Goal: Task Accomplishment & Management: Manage account settings

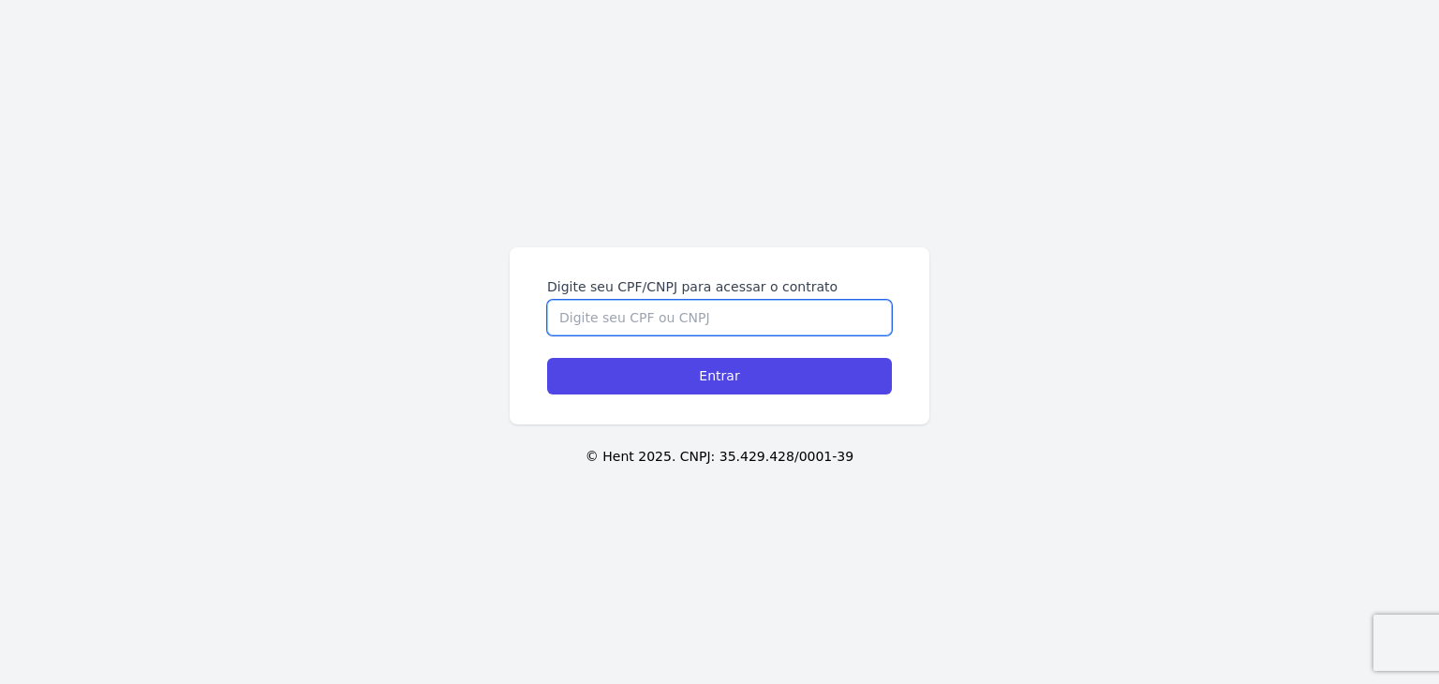
click at [694, 313] on input "Digite seu CPF/CNPJ para acessar o contrato" at bounding box center [719, 318] width 345 height 36
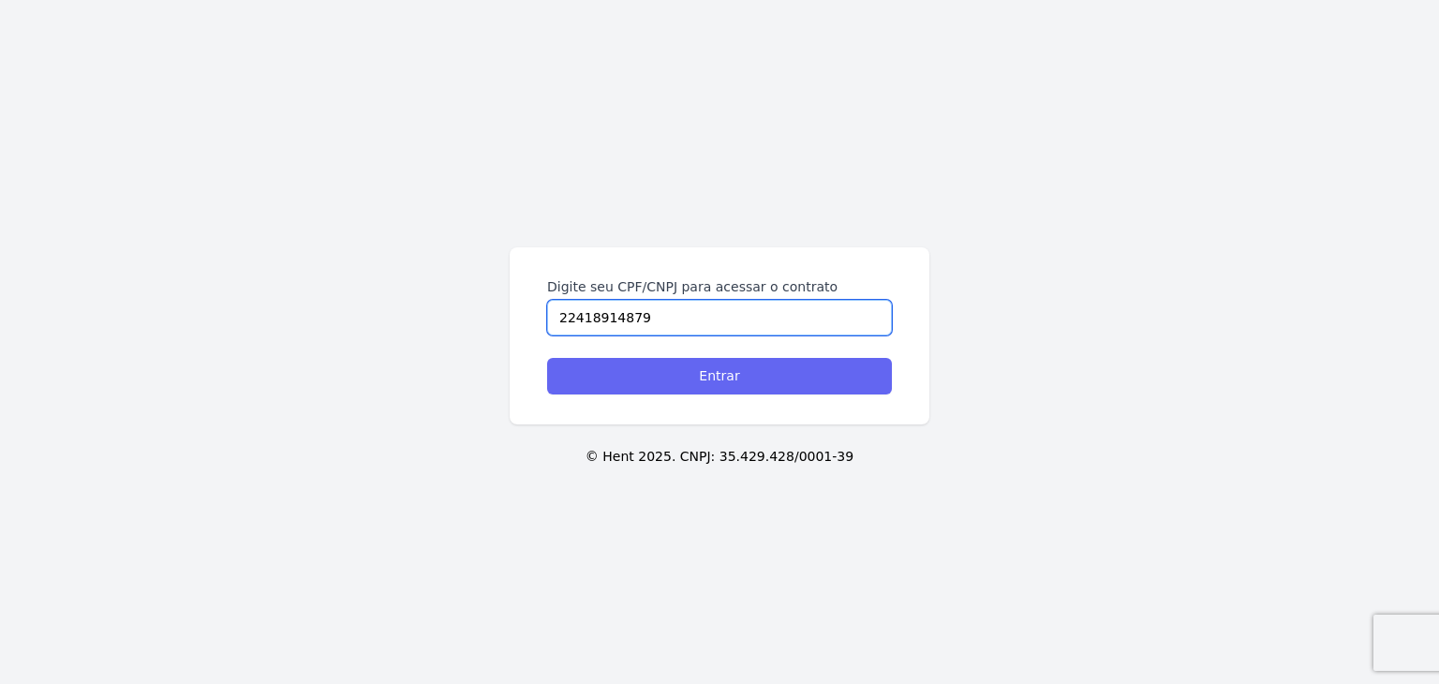
type input "22418914879"
click at [774, 372] on input "Entrar" at bounding box center [719, 376] width 345 height 37
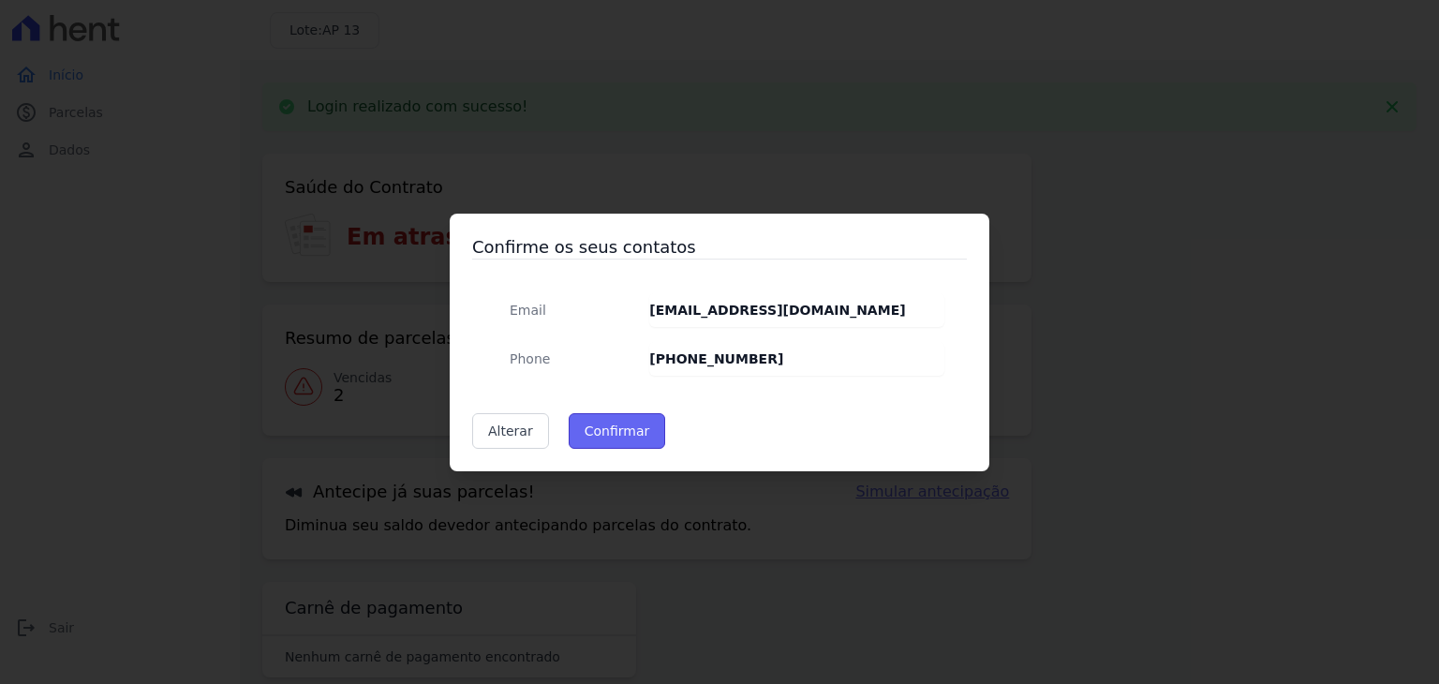
click at [606, 422] on button "Confirmar" at bounding box center [617, 431] width 97 height 36
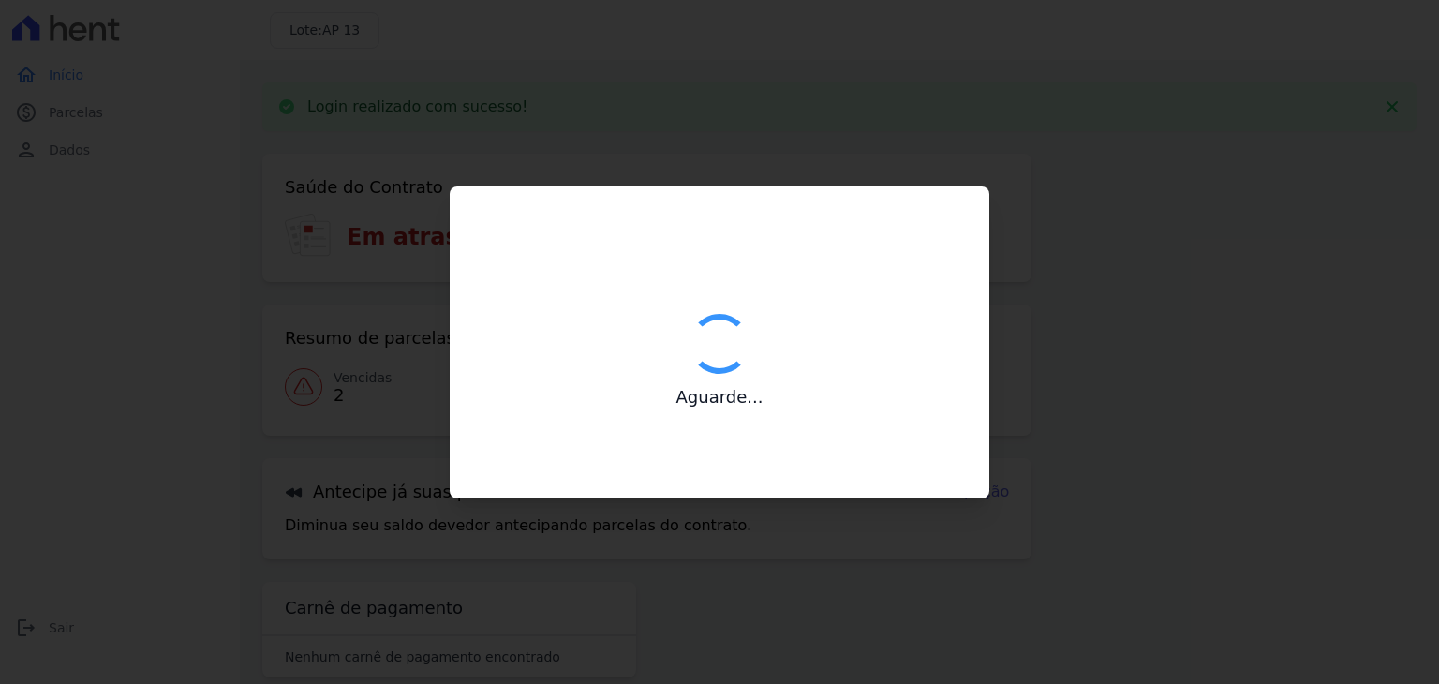
type input "Contatos confirmados com sucesso."
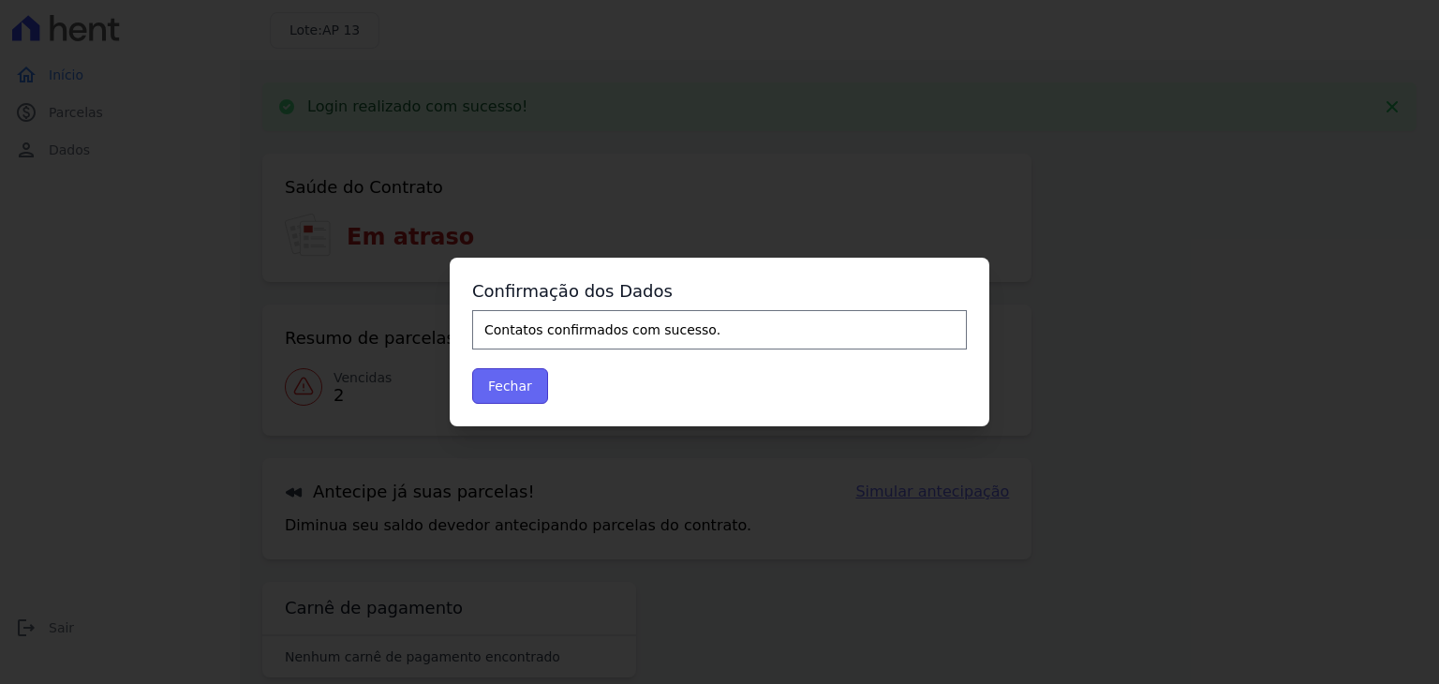
click at [507, 378] on button "Fechar" at bounding box center [510, 386] width 76 height 36
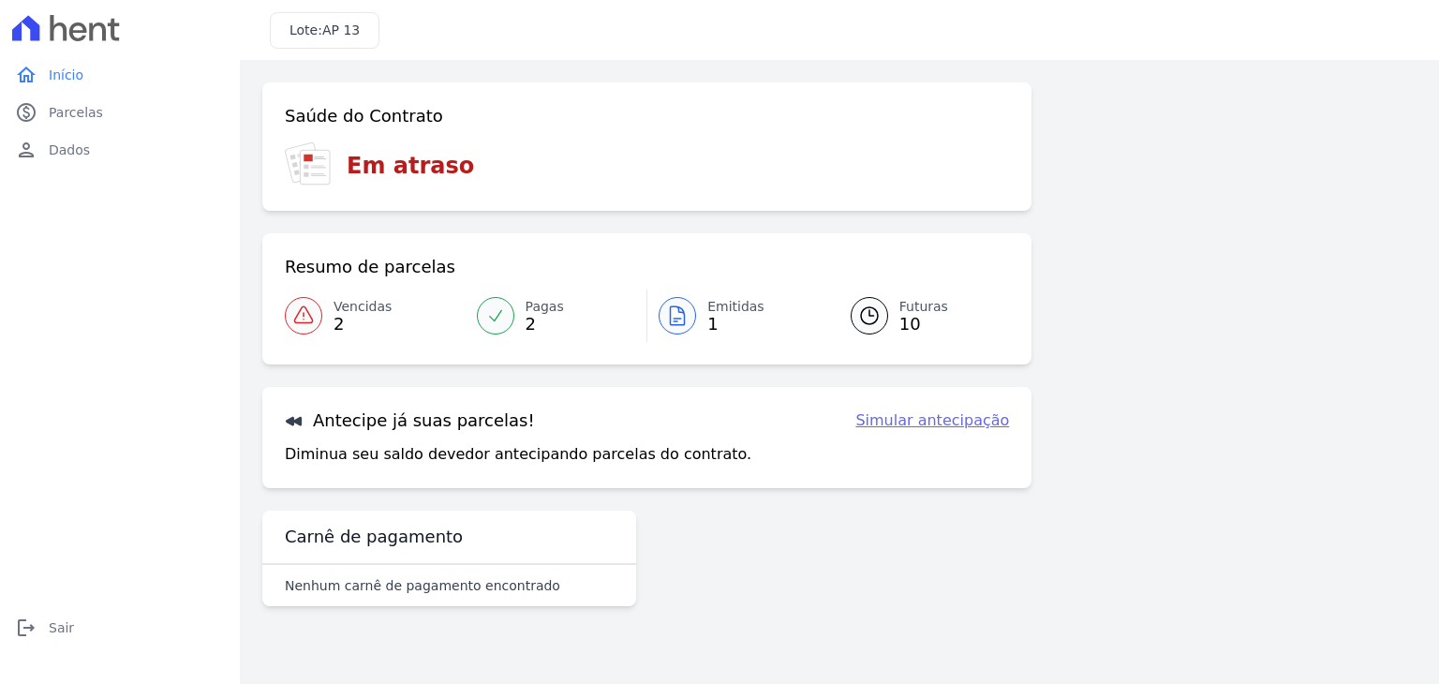
click at [330, 322] on link "Vencidas 2" at bounding box center [375, 315] width 181 height 52
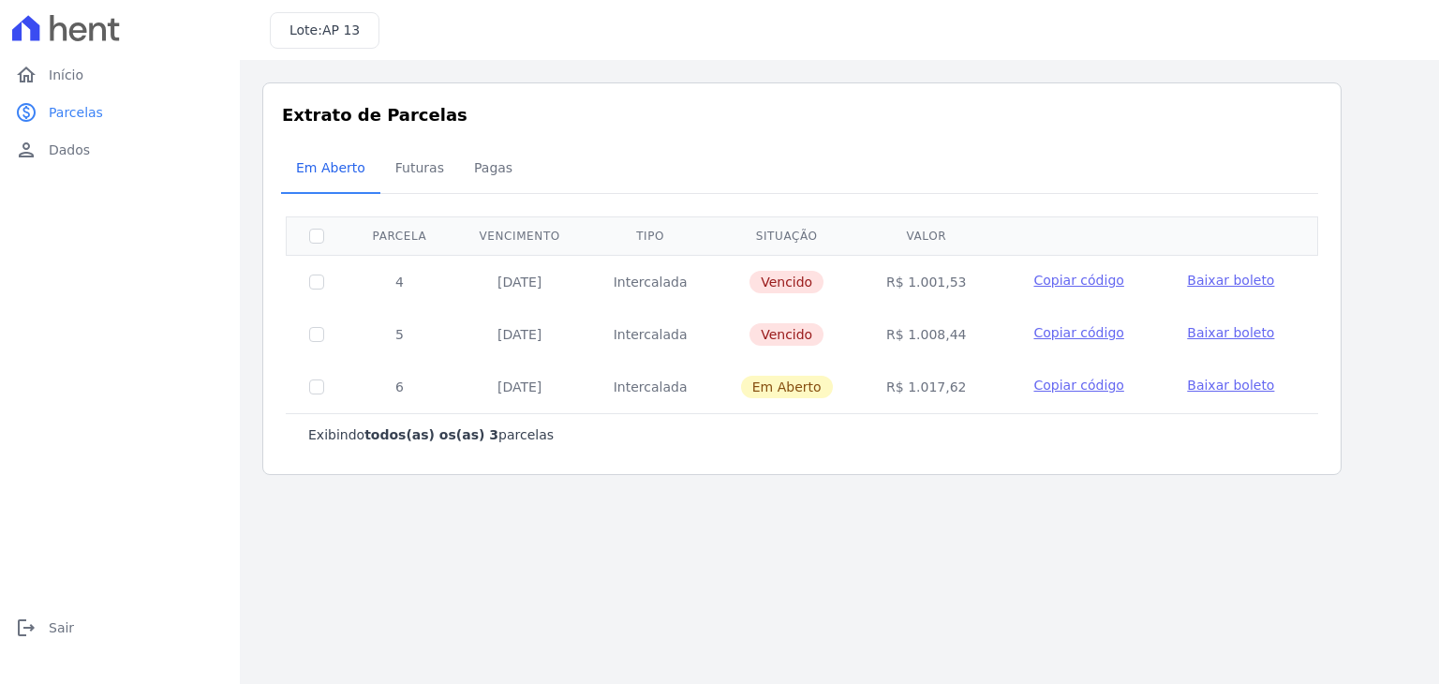
click at [1229, 281] on span "Baixar boleto" at bounding box center [1230, 280] width 87 height 15
click at [809, 336] on span "Vencido" at bounding box center [786, 334] width 74 height 22
click at [66, 78] on span "Início" at bounding box center [66, 75] width 35 height 19
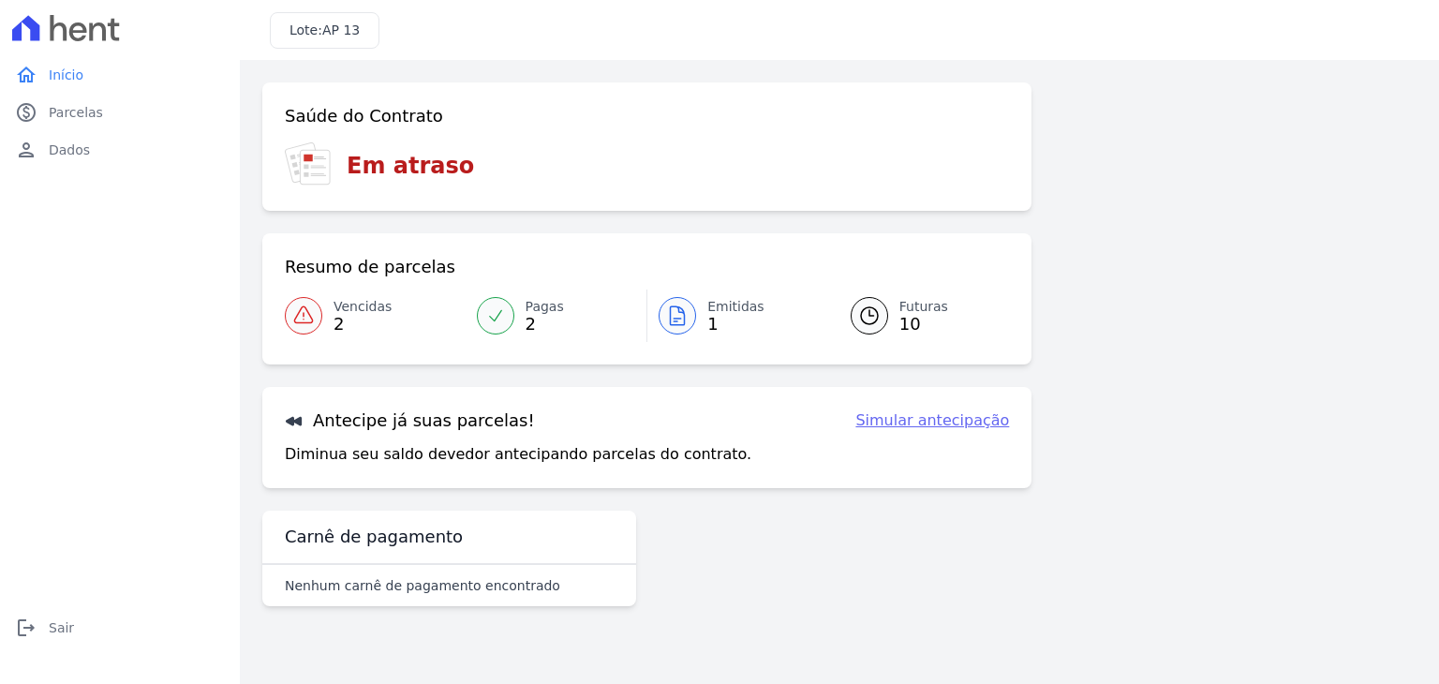
click at [976, 423] on link "Simular antecipação" at bounding box center [932, 420] width 154 height 22
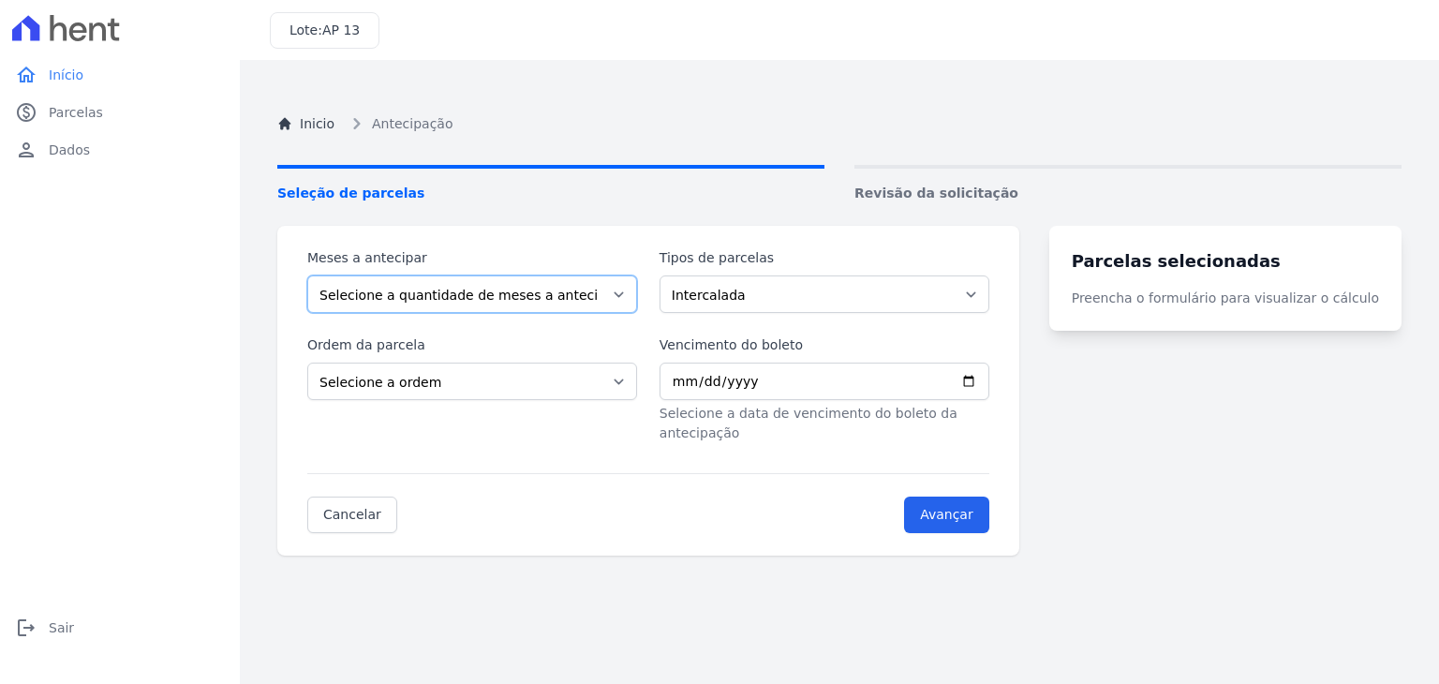
click at [584, 299] on select "Selecione a quantidade de meses a antecipar 1 2 3 4 5 6 7 8 9 10 11 12 13 14 15…" at bounding box center [472, 293] width 330 height 37
select select "2"
click at [307, 275] on select "Selecione a quantidade de meses a antecipar 1 2 3 4 5 6 7 8 9 10 11 12 13 14 15…" at bounding box center [472, 293] width 330 height 37
click at [863, 293] on select "Intercalada Sinal Parcela Normal" at bounding box center [824, 293] width 330 height 37
select select "standard"
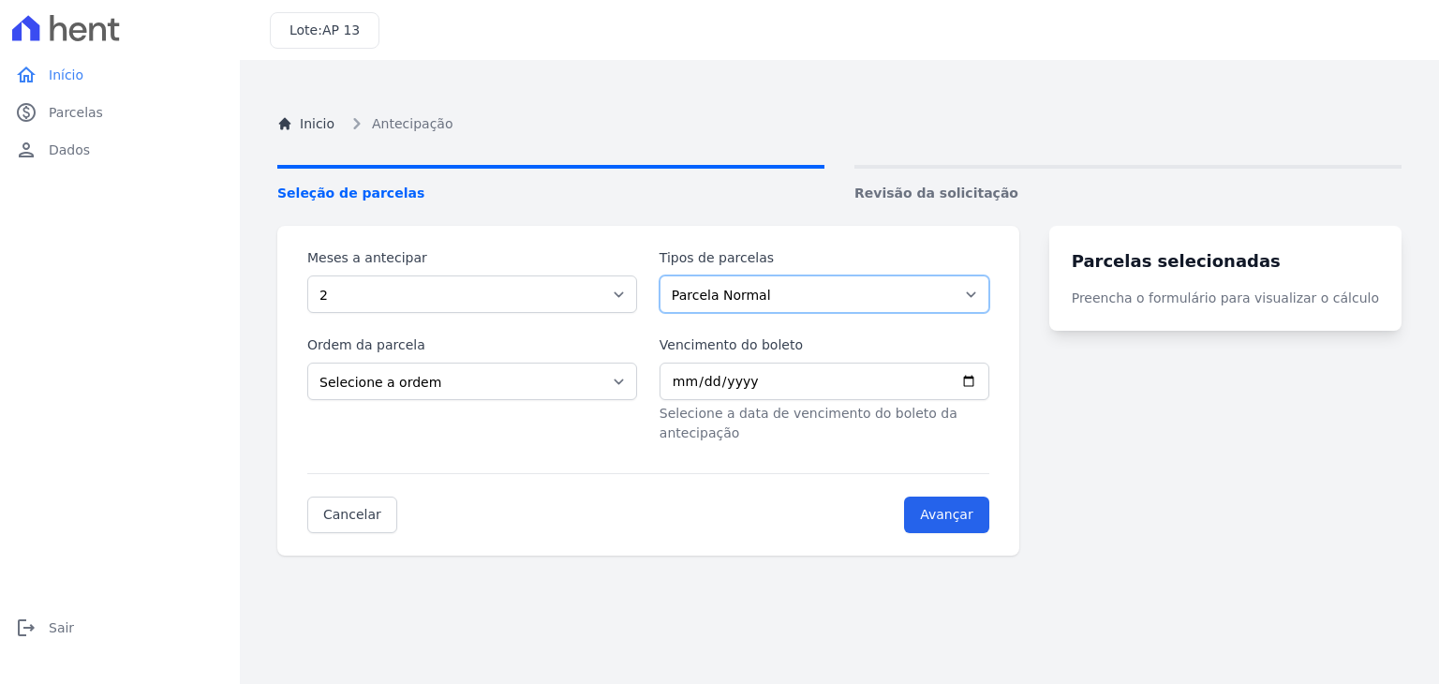
click at [671, 275] on select "Intercalada Sinal Parcela Normal" at bounding box center [824, 293] width 330 height 37
click at [497, 387] on select "Selecione a ordem Últimas parcelas Primeiras parcelas" at bounding box center [472, 380] width 330 height 37
select select "ending"
click at [307, 362] on select "Selecione a ordem Últimas parcelas Primeiras parcelas" at bounding box center [472, 380] width 330 height 37
click at [877, 377] on input "Vencimento do boleto" at bounding box center [824, 380] width 330 height 37
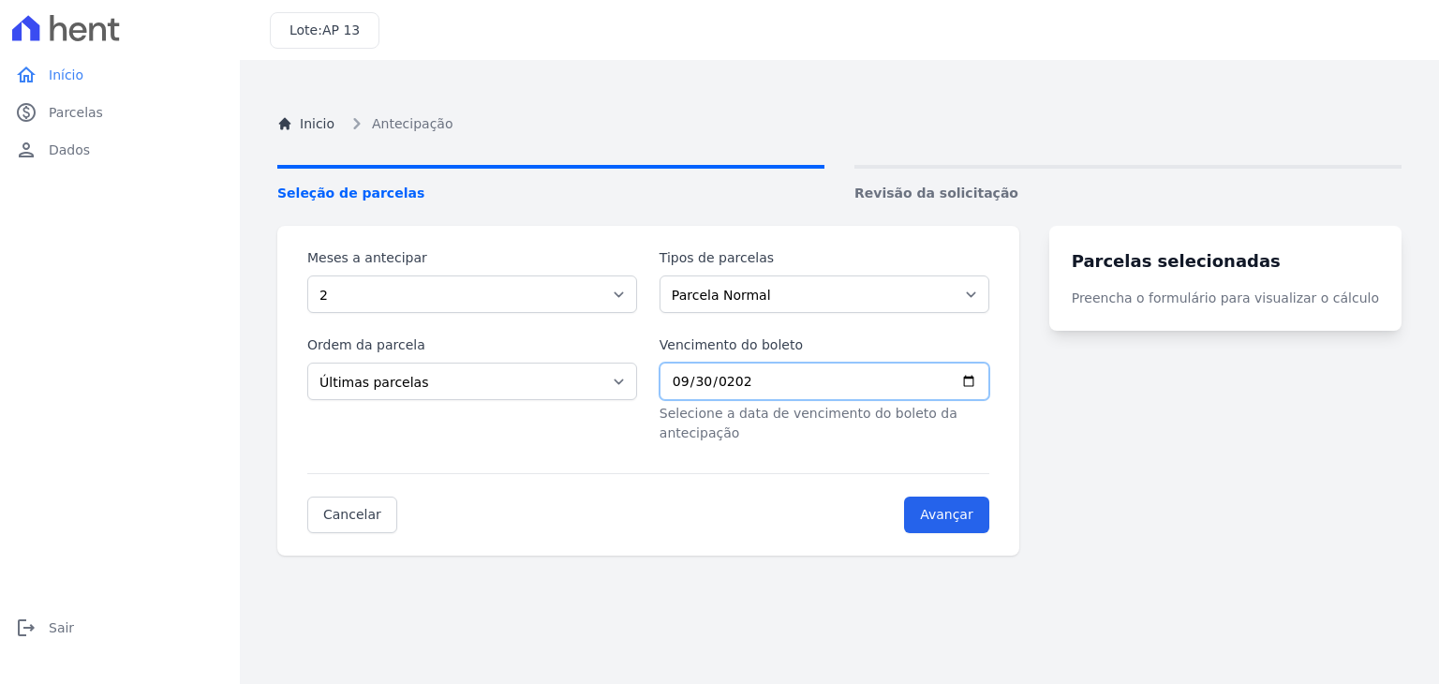
type input "2025-09-30"
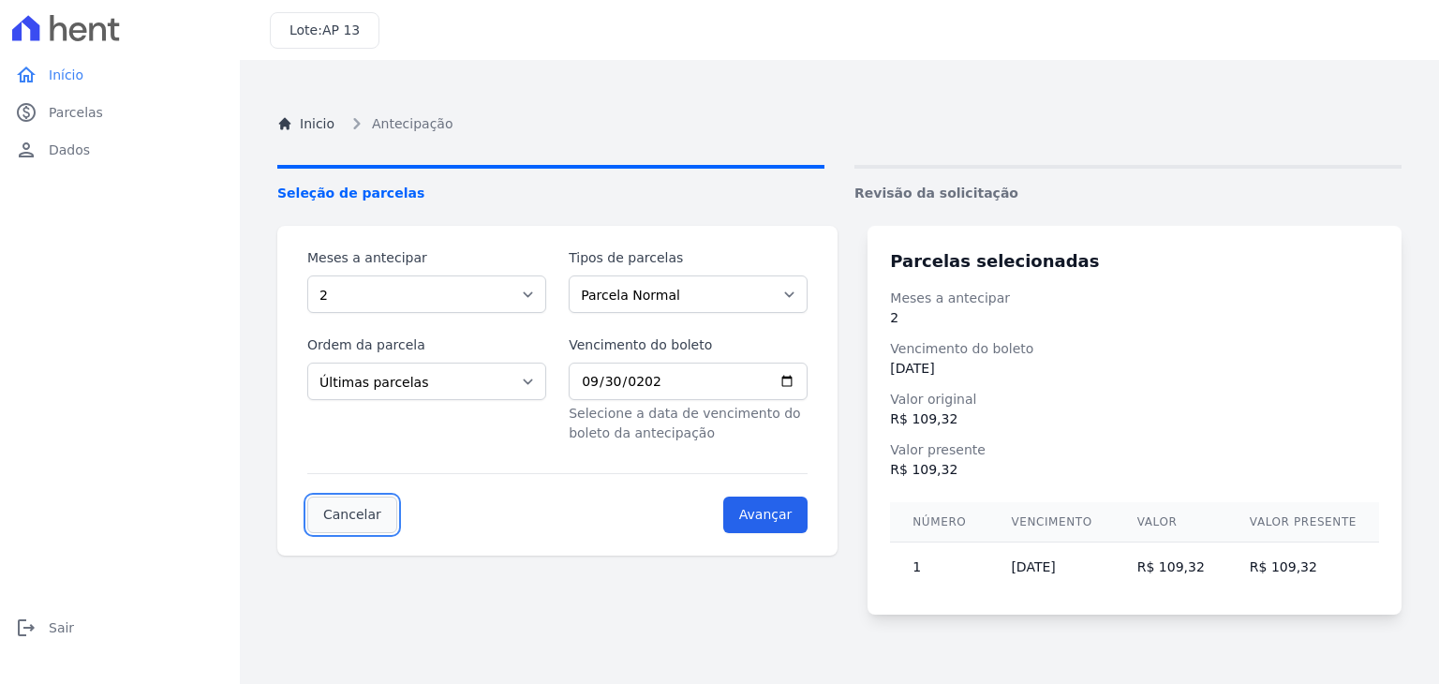
click at [341, 511] on link "Cancelar" at bounding box center [352, 514] width 90 height 37
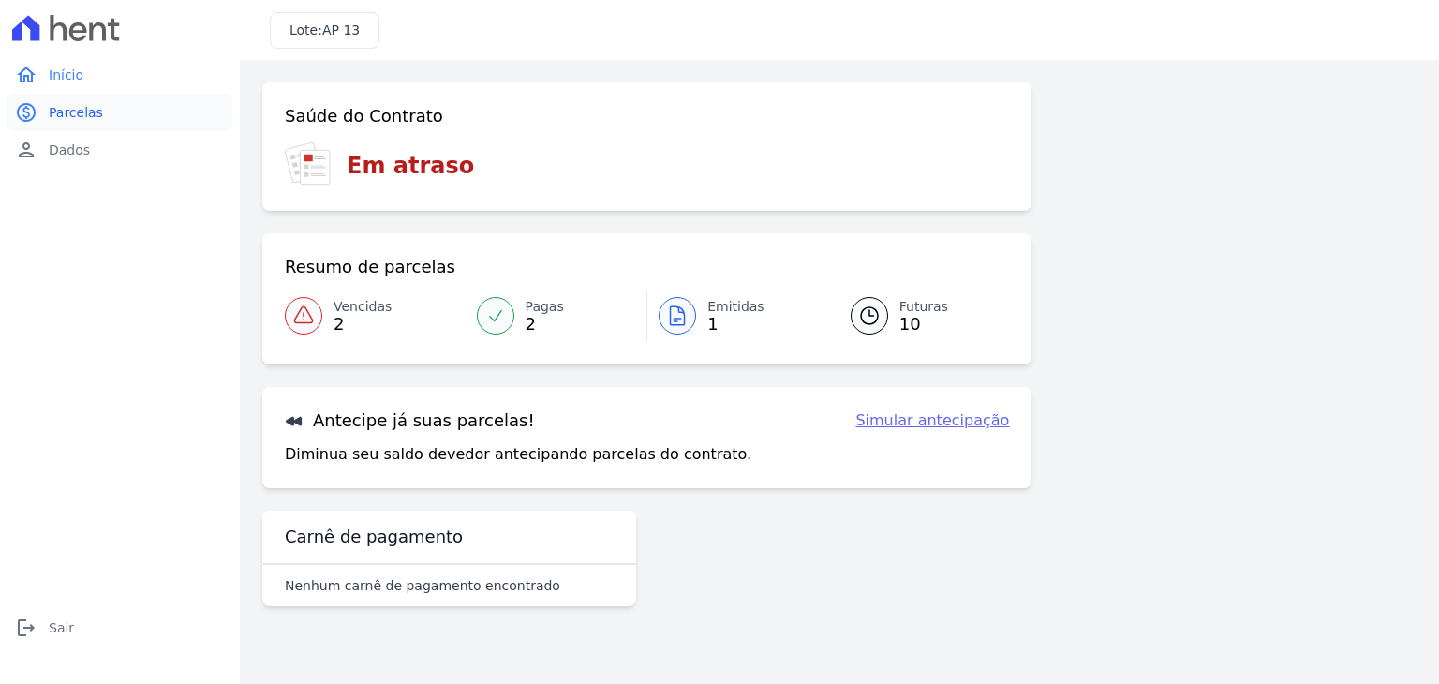
click at [79, 117] on span "Parcelas" at bounding box center [76, 112] width 54 height 19
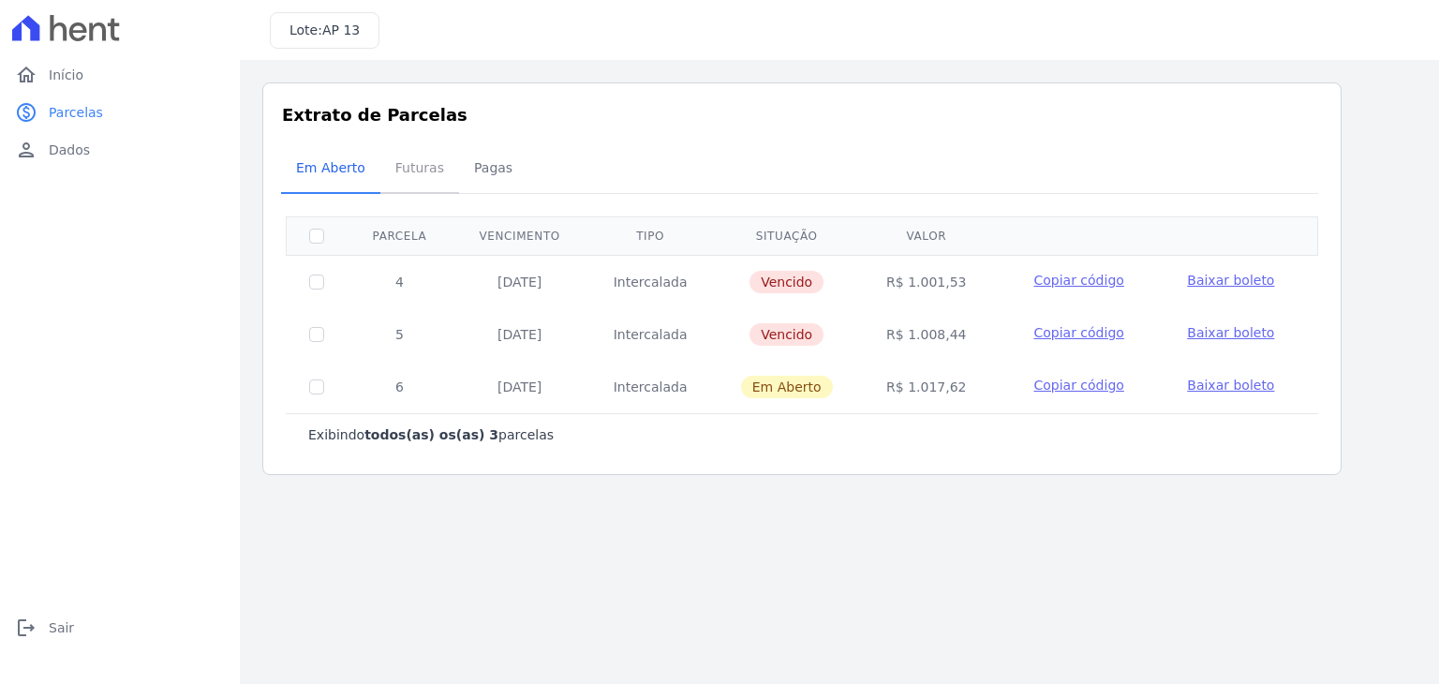
click at [406, 173] on span "Futuras" at bounding box center [419, 167] width 71 height 37
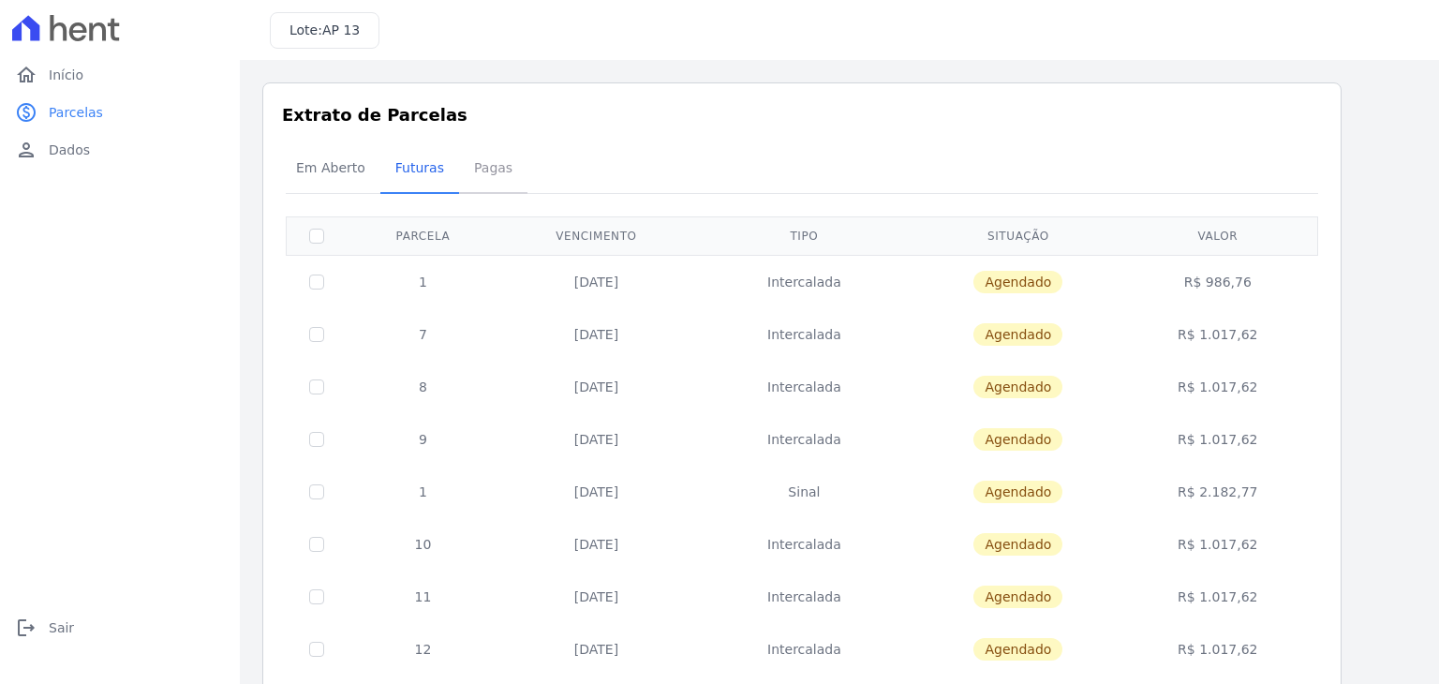
click at [497, 174] on span "Pagas" at bounding box center [493, 167] width 61 height 37
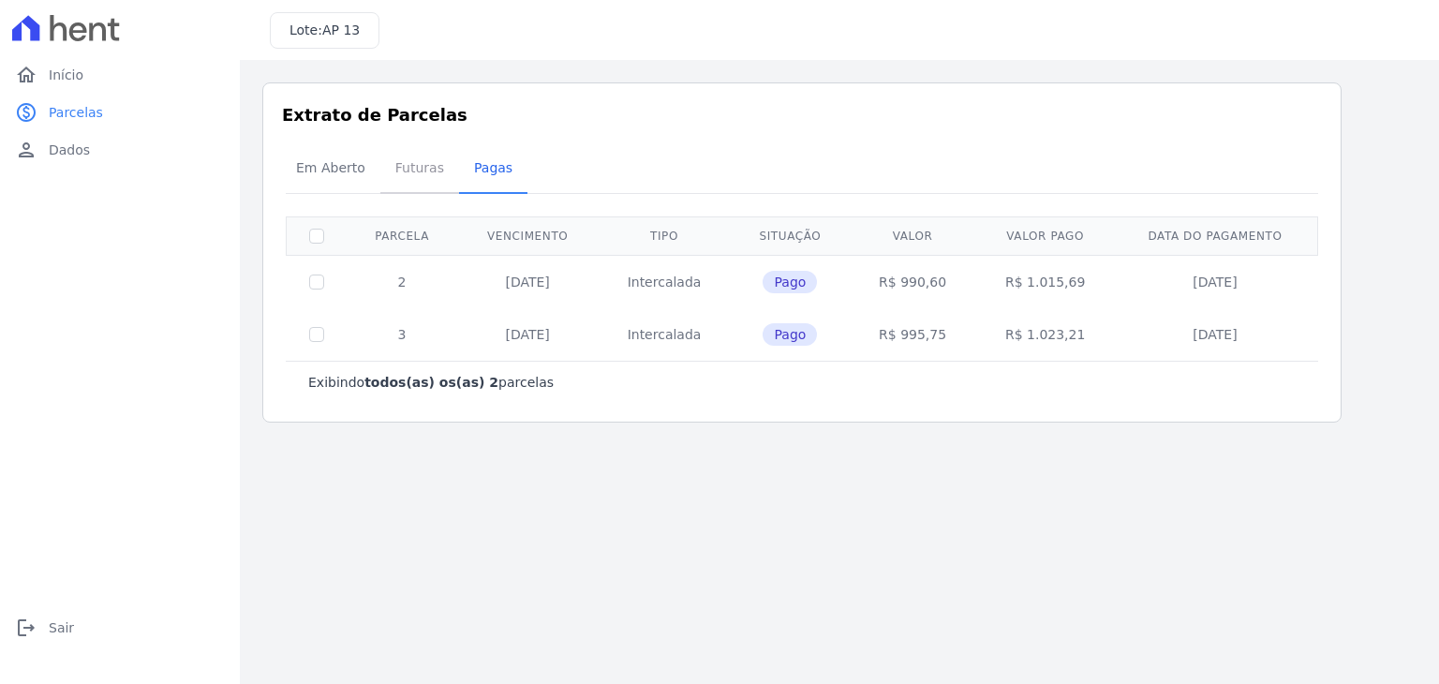
click at [404, 173] on span "Futuras" at bounding box center [419, 167] width 71 height 37
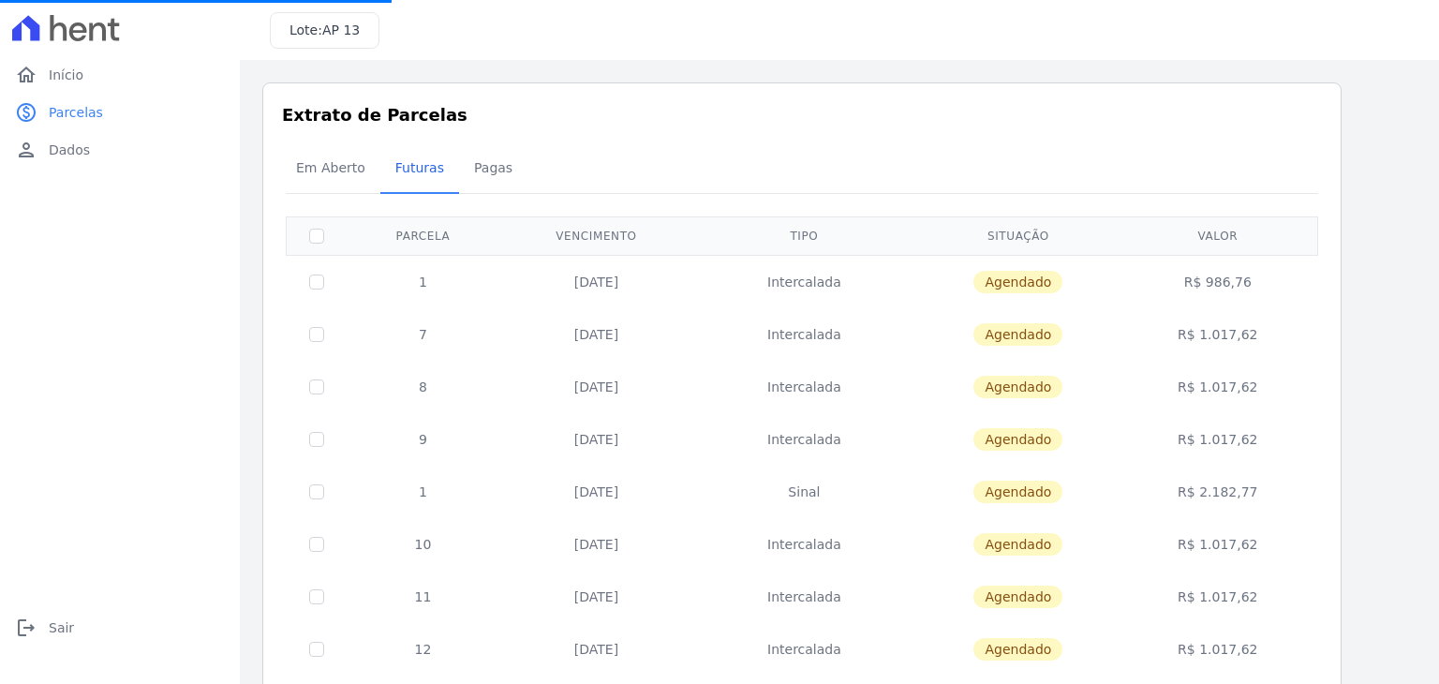
click at [306, 335] on td at bounding box center [317, 334] width 61 height 52
click at [326, 338] on td at bounding box center [317, 334] width 61 height 52
click at [316, 327] on input "checkbox" at bounding box center [316, 334] width 15 height 15
checkbox input "true"
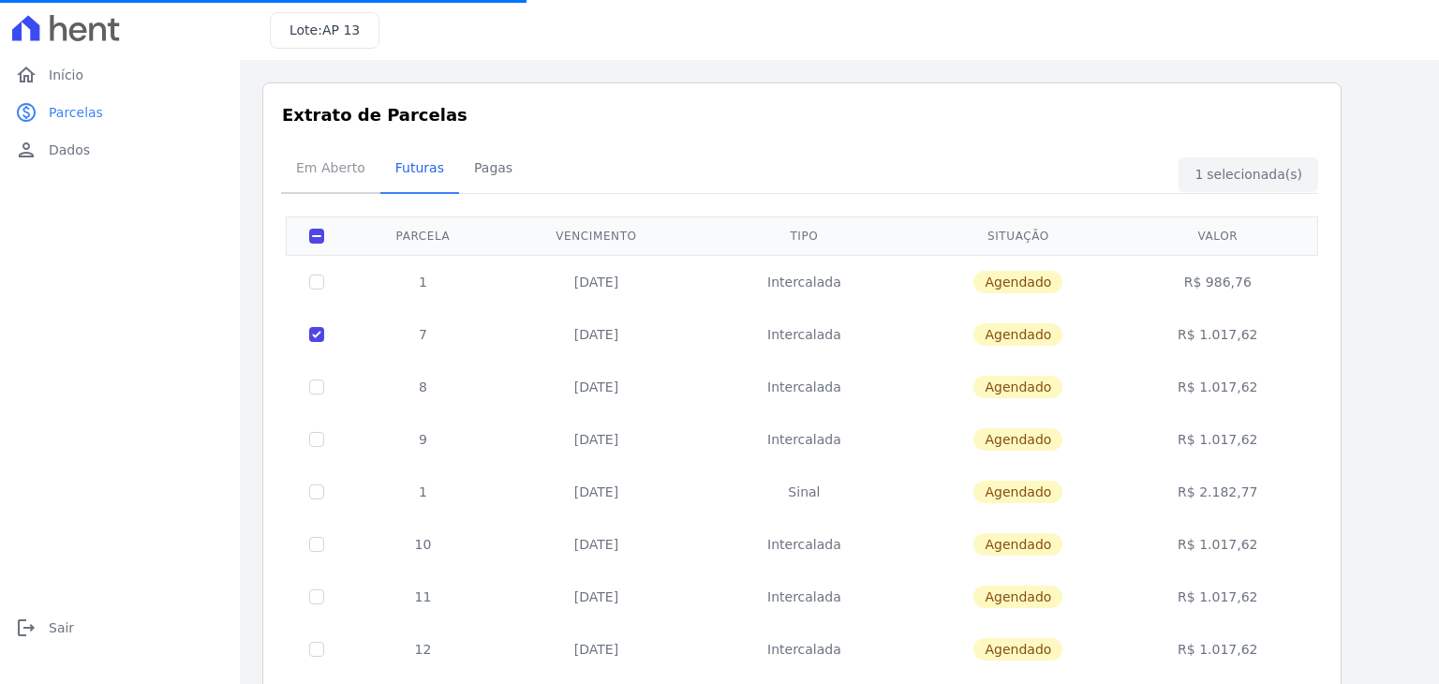
click at [333, 167] on span "Em Aberto" at bounding box center [331, 167] width 92 height 37
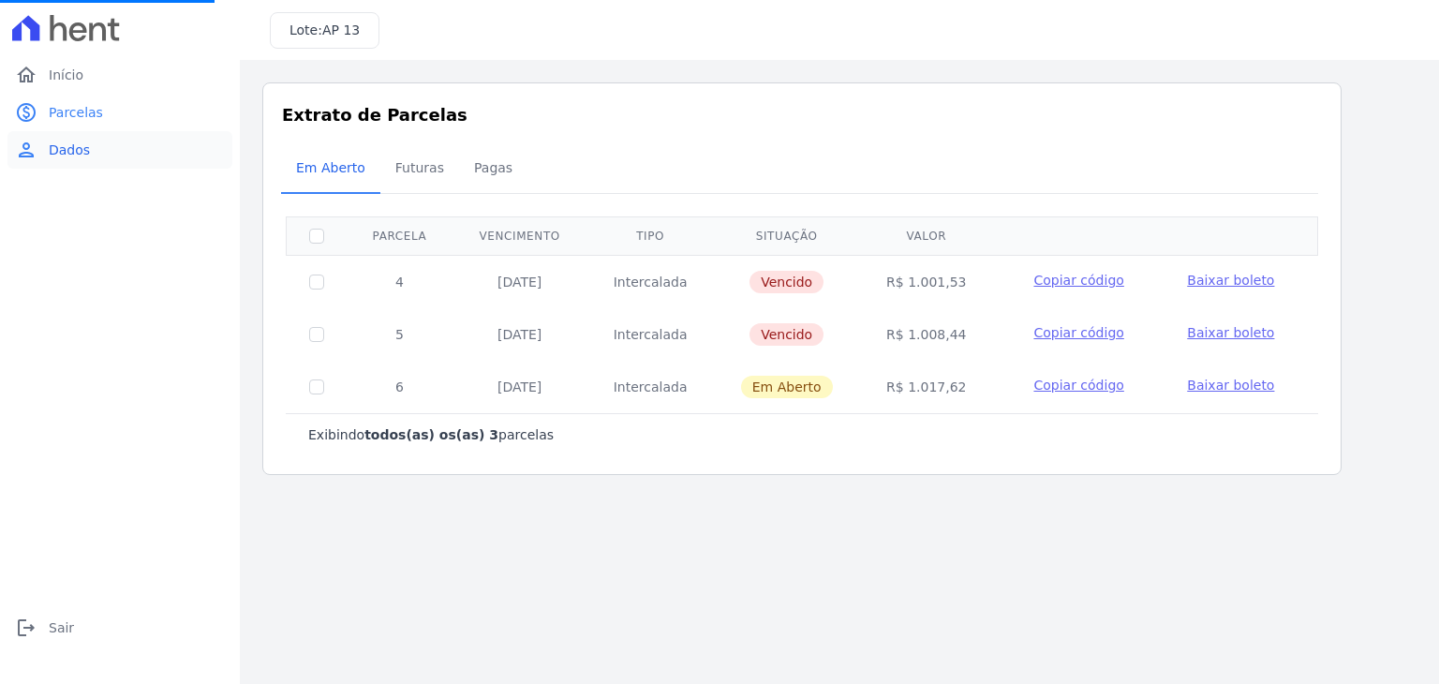
click at [52, 148] on span "Dados" at bounding box center [69, 150] width 41 height 19
